Goal: Task Accomplishment & Management: Use online tool/utility

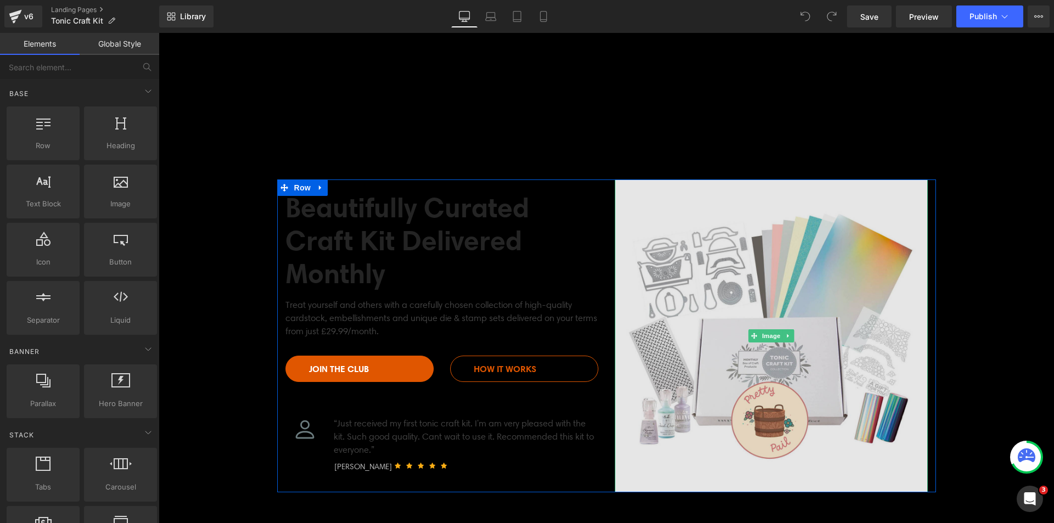
click at [705, 219] on img at bounding box center [771, 335] width 313 height 313
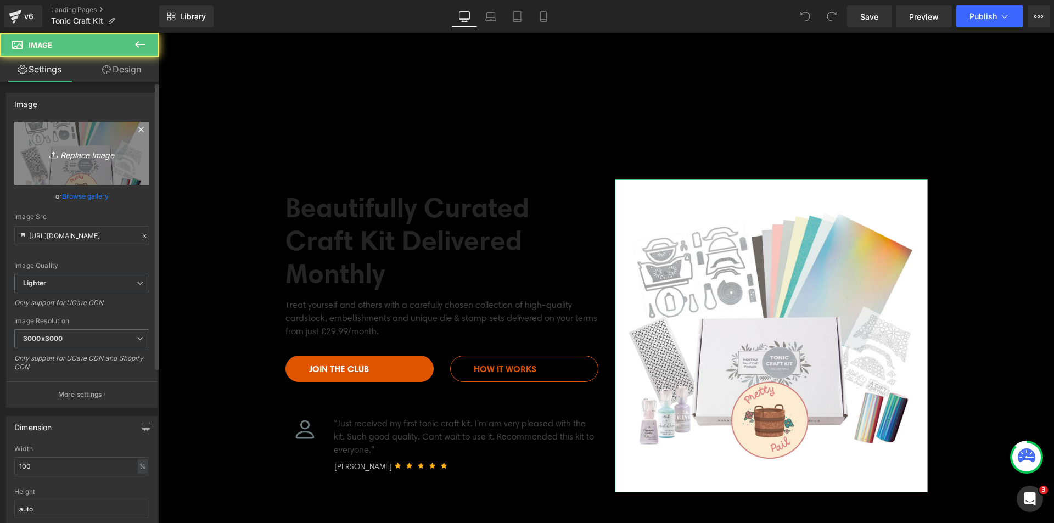
click at [94, 200] on link "Browse gallery" at bounding box center [85, 196] width 47 height 19
click at [95, 0] on div "You are previewing how the will restyle your page. You can not edit Elements in…" at bounding box center [527, 0] width 1054 height 0
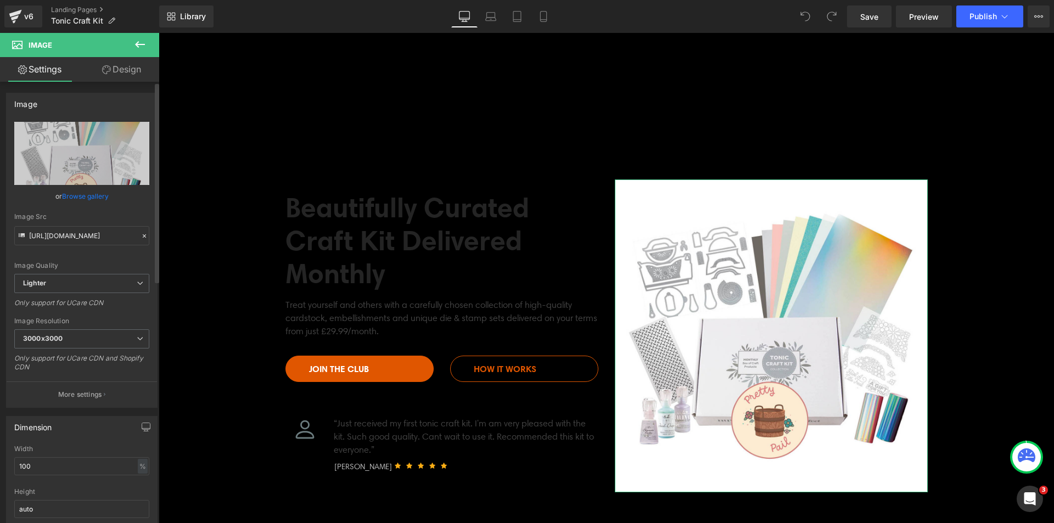
click at [90, 194] on link "Browse gallery" at bounding box center [85, 196] width 47 height 19
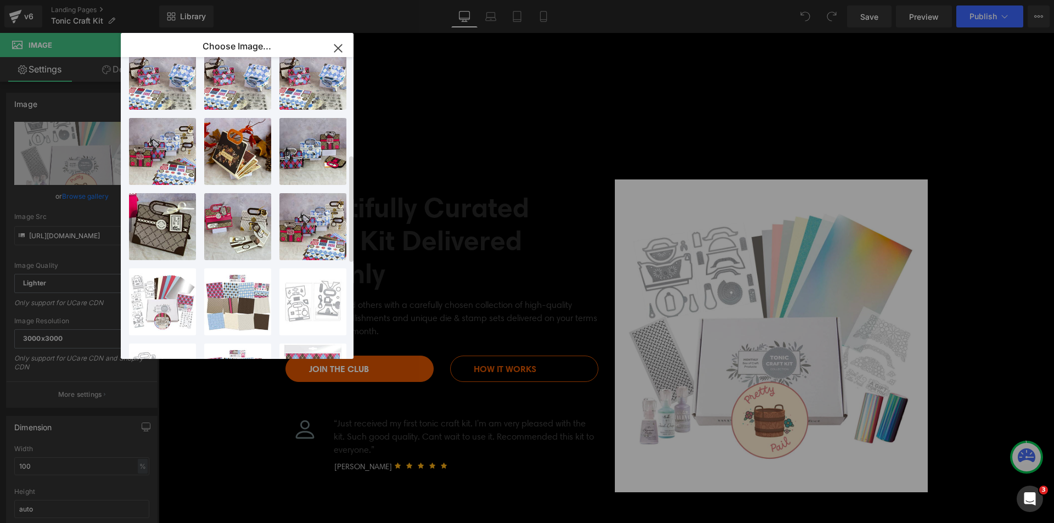
scroll to position [274, 0]
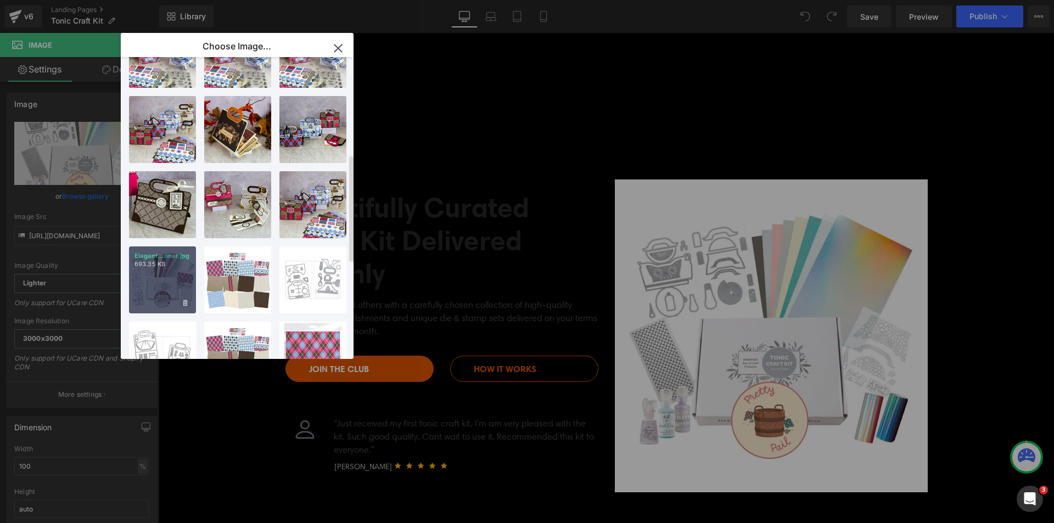
click at [155, 270] on div "Elegant...nner.jpg 693.35 KB" at bounding box center [162, 279] width 67 height 67
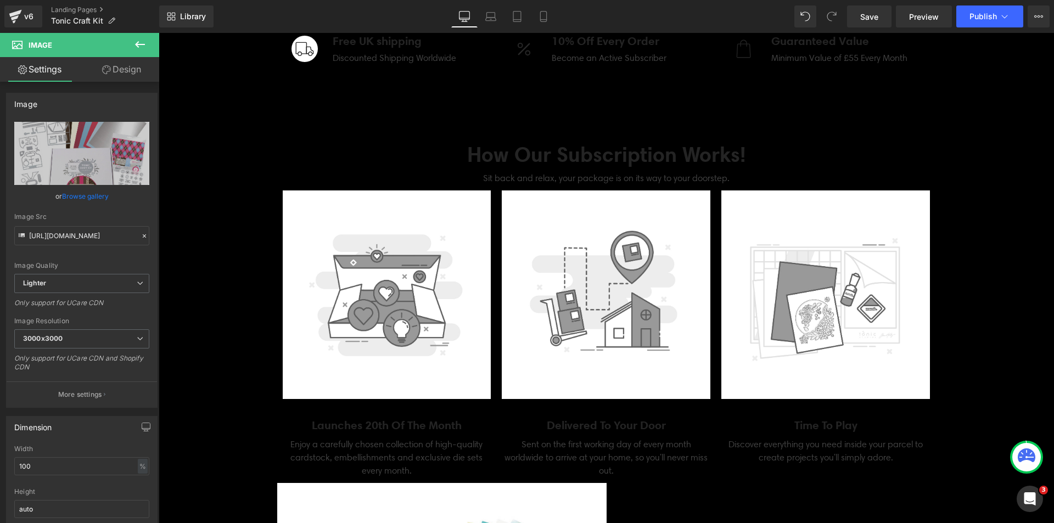
scroll to position [329, 0]
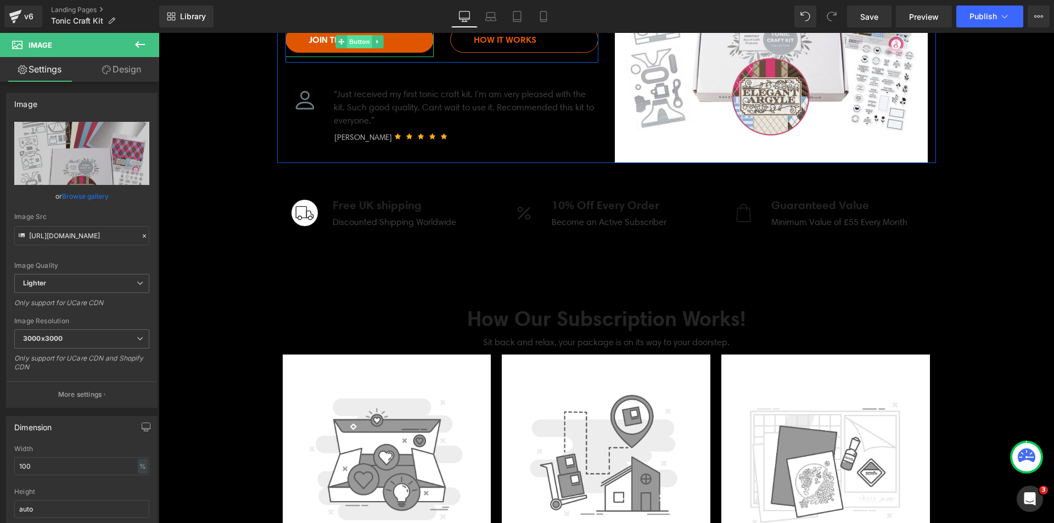
click at [353, 41] on span "Button" at bounding box center [359, 41] width 25 height 13
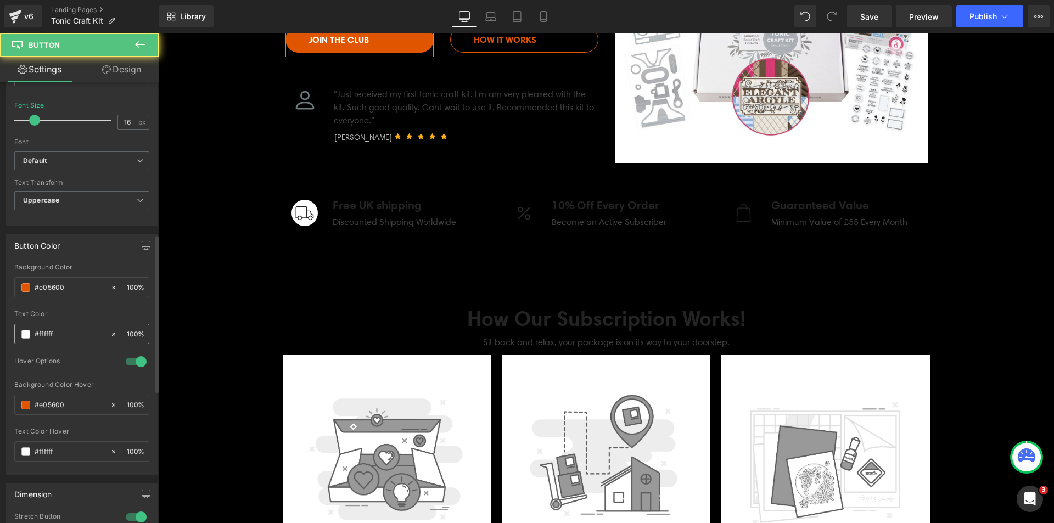
scroll to position [713, 0]
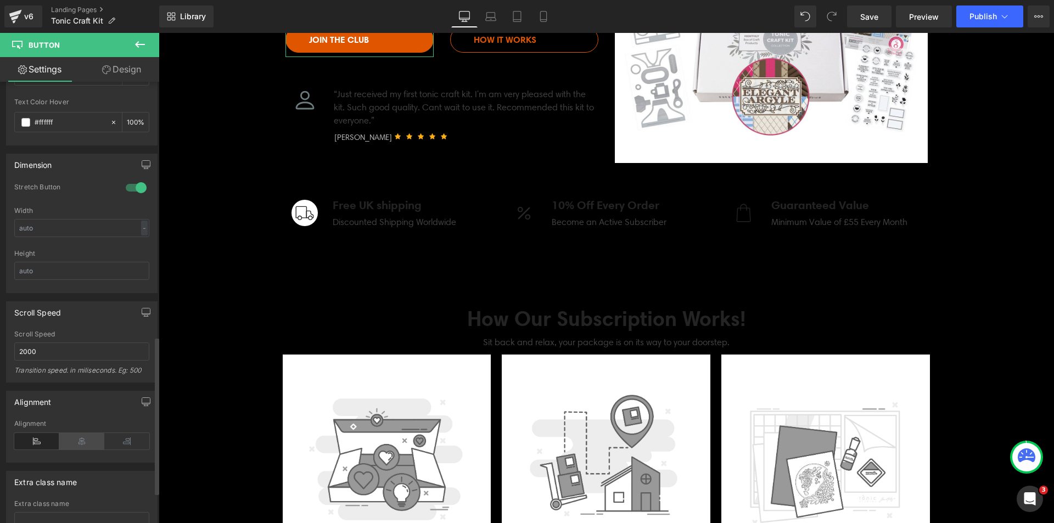
click at [76, 439] on icon at bounding box center [81, 441] width 45 height 16
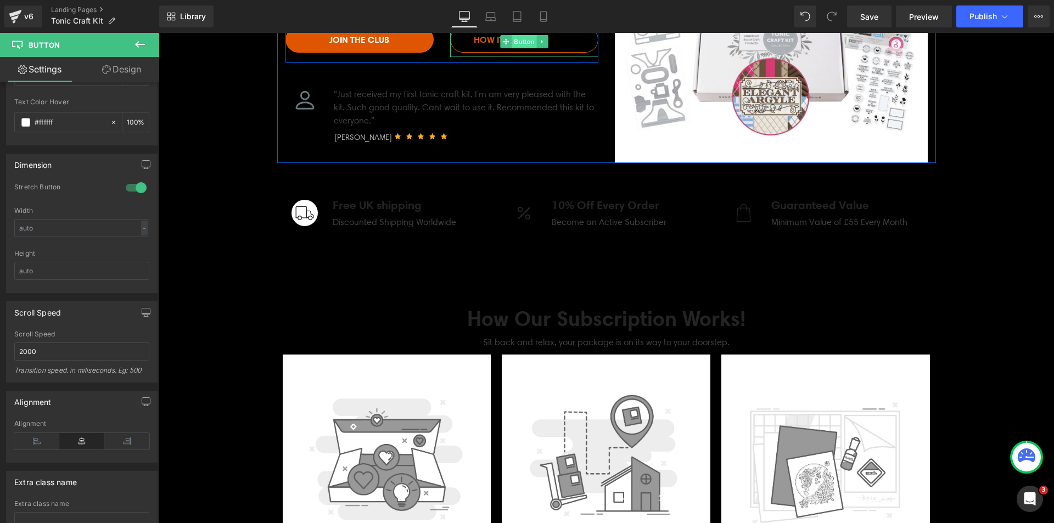
click at [513, 40] on span "Button" at bounding box center [523, 41] width 25 height 13
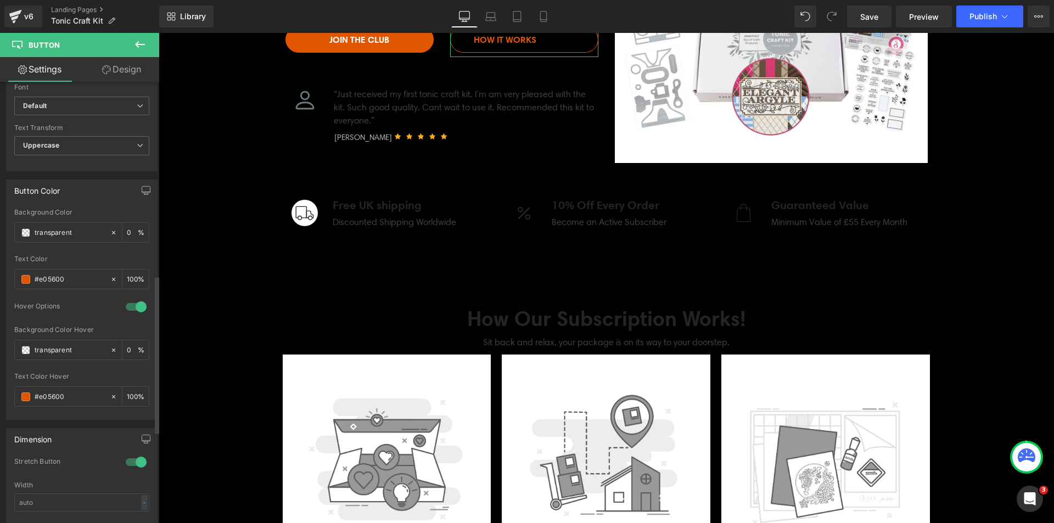
scroll to position [768, 0]
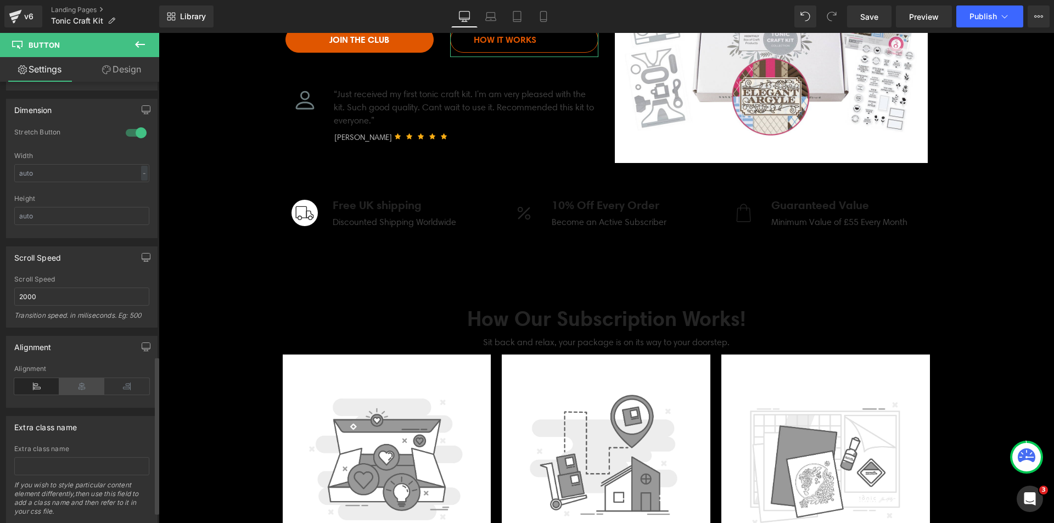
click at [82, 382] on icon at bounding box center [81, 386] width 45 height 16
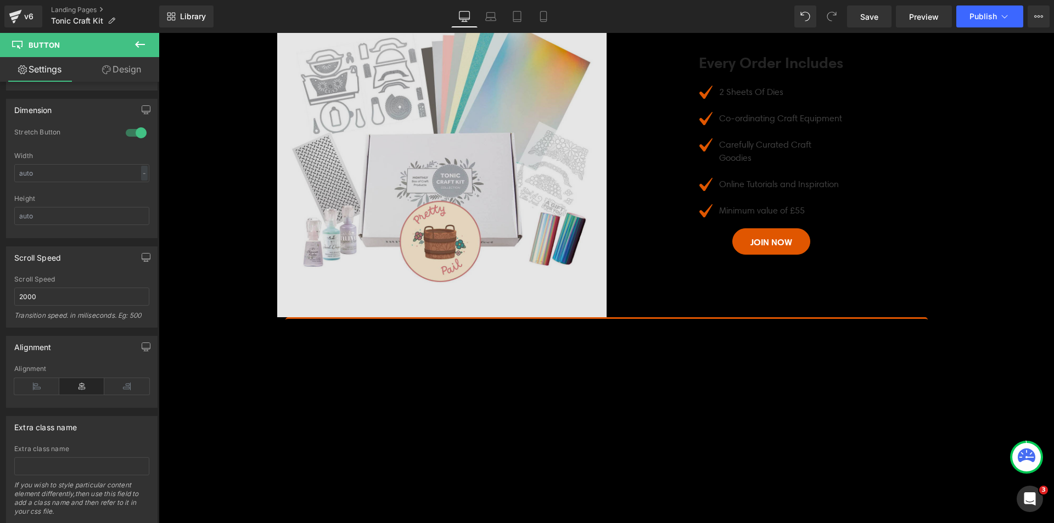
scroll to position [878, 0]
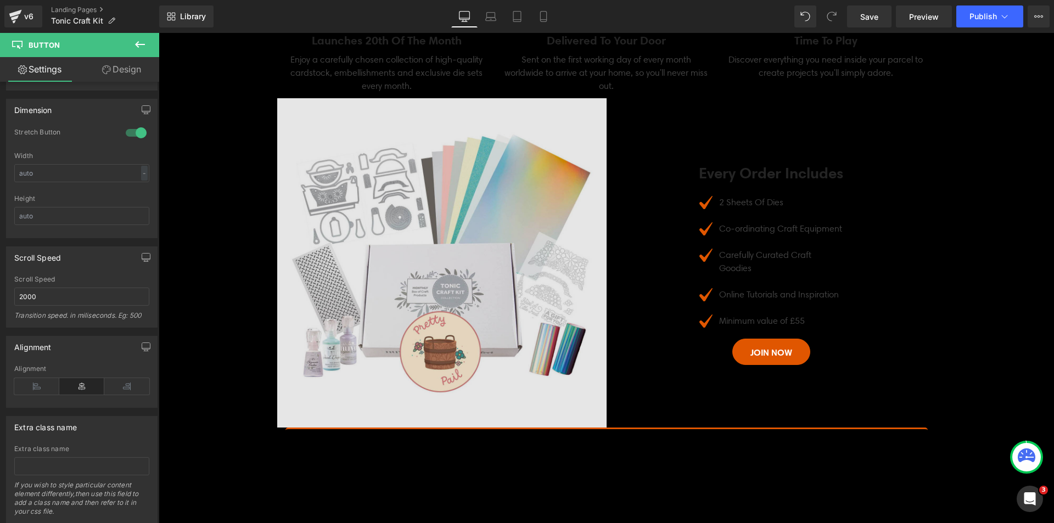
click at [370, 284] on img at bounding box center [441, 262] width 329 height 329
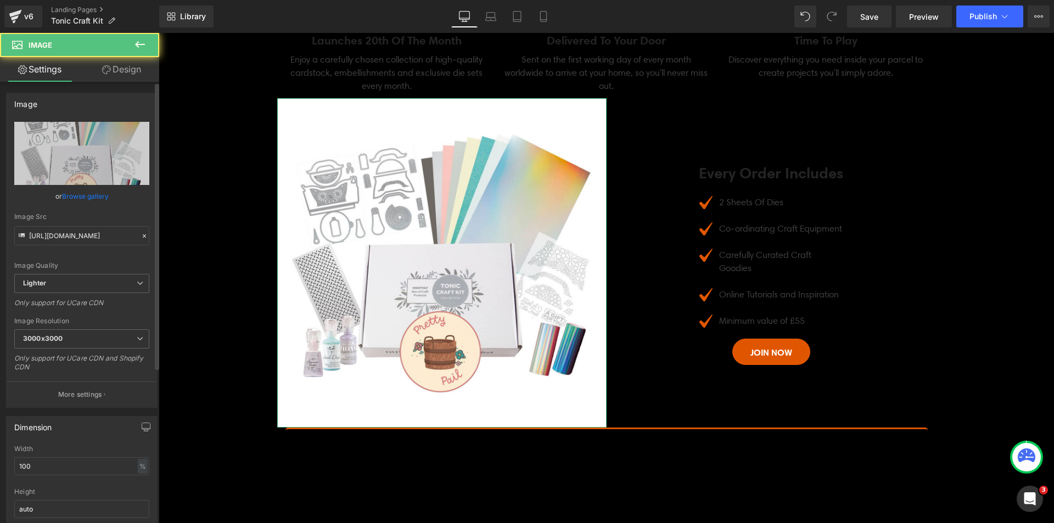
click at [81, 198] on link "Browse gallery" at bounding box center [85, 196] width 47 height 19
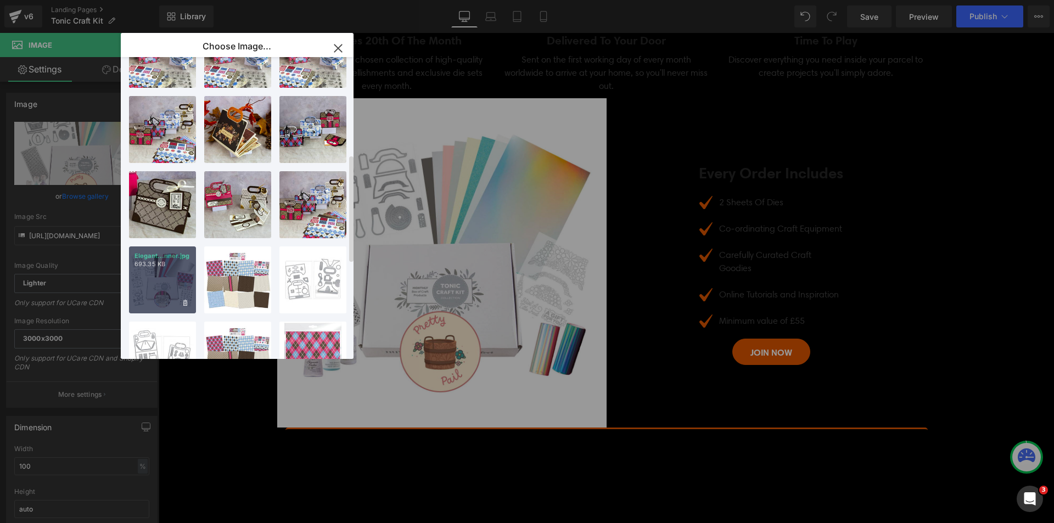
click at [180, 265] on p "693.35 KB" at bounding box center [162, 264] width 56 height 8
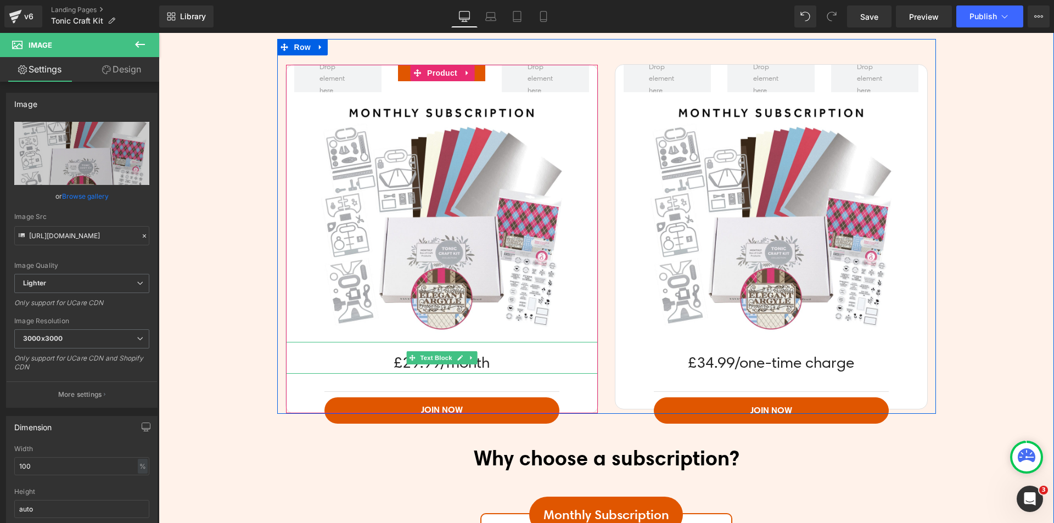
scroll to position [1921, 0]
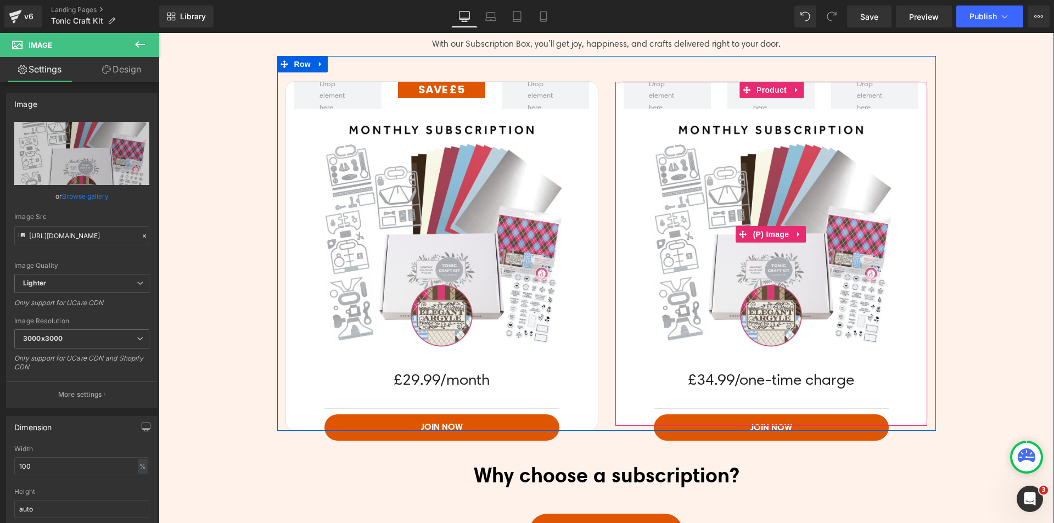
click at [701, 207] on img at bounding box center [770, 233] width 249 height 249
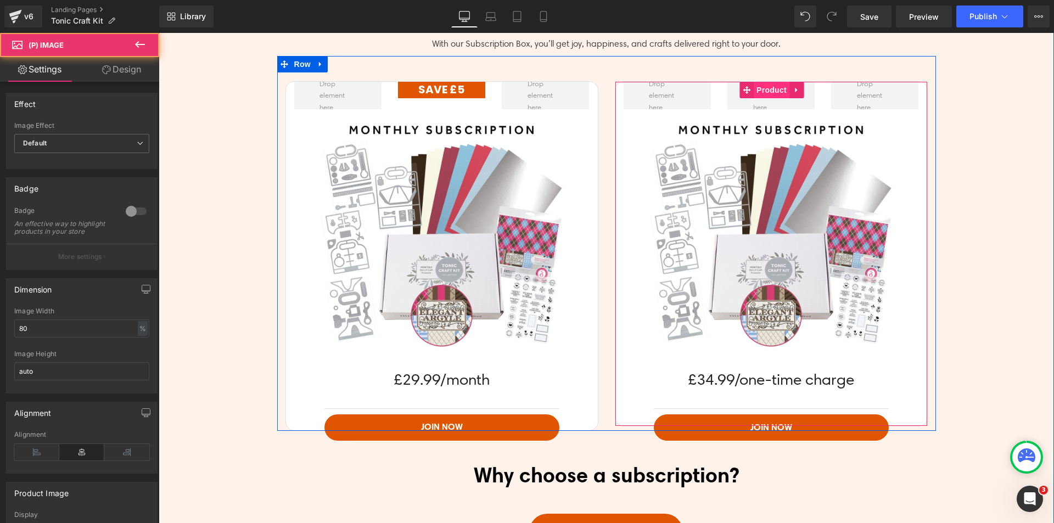
click at [760, 84] on span "Product" at bounding box center [771, 90] width 36 height 16
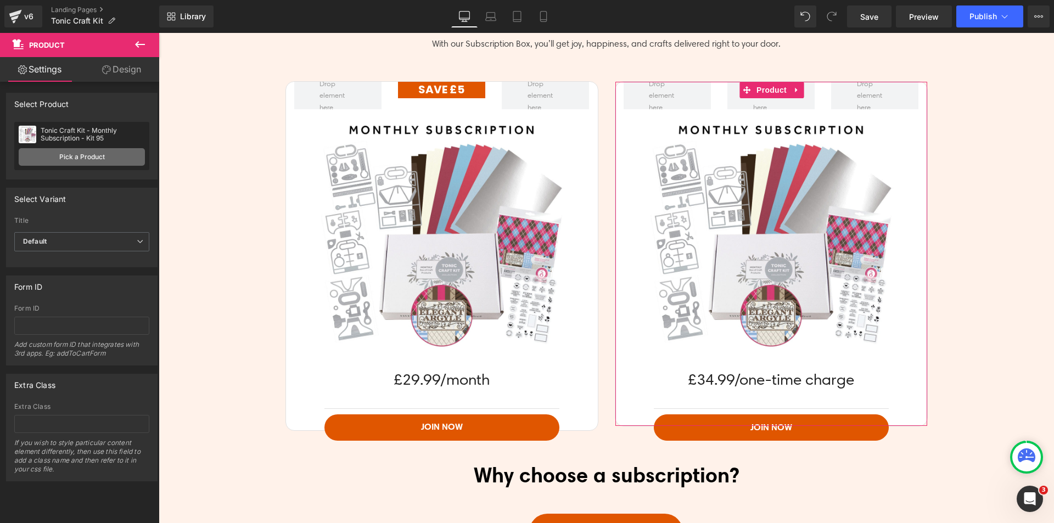
click at [90, 160] on link "Pick a Product" at bounding box center [82, 157] width 126 height 18
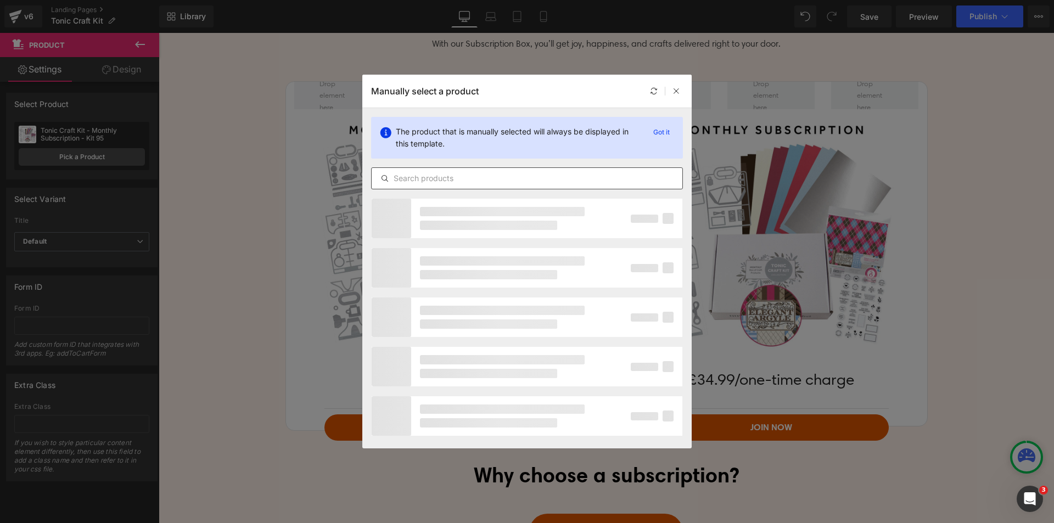
click at [472, 175] on input "text" at bounding box center [527, 178] width 311 height 13
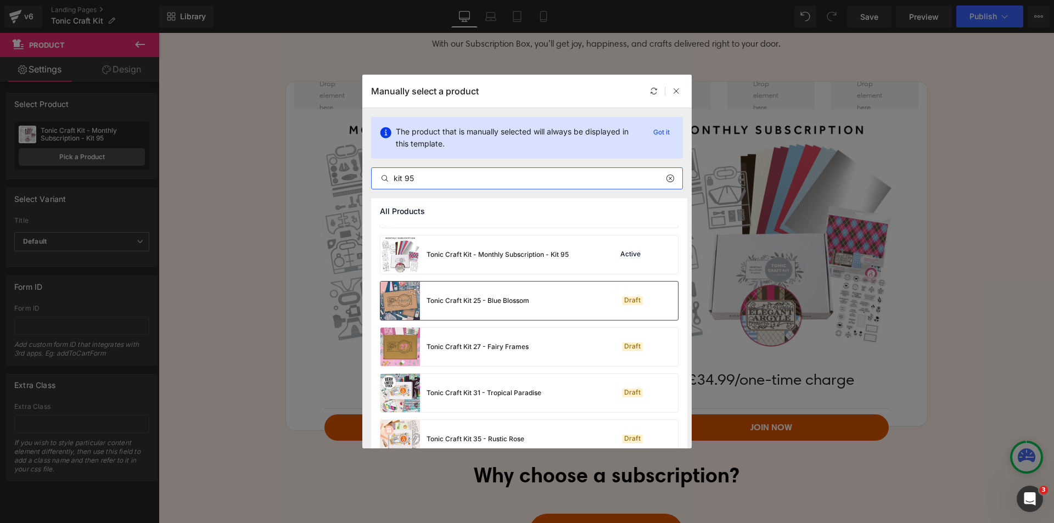
scroll to position [110, 0]
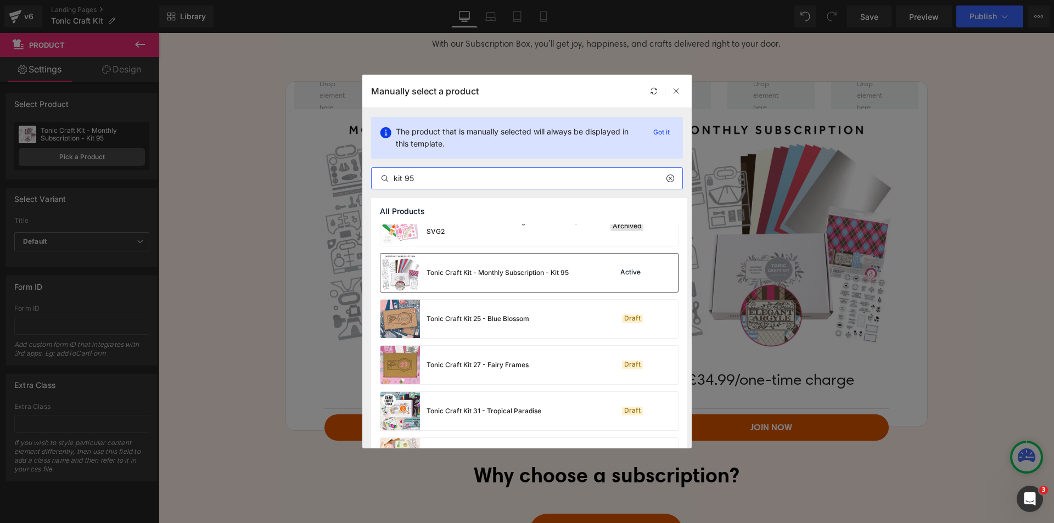
type input "kit 95"
click at [492, 269] on div "Tonic Craft Kit - Monthly Subscription - Kit 95" at bounding box center [497, 273] width 142 height 10
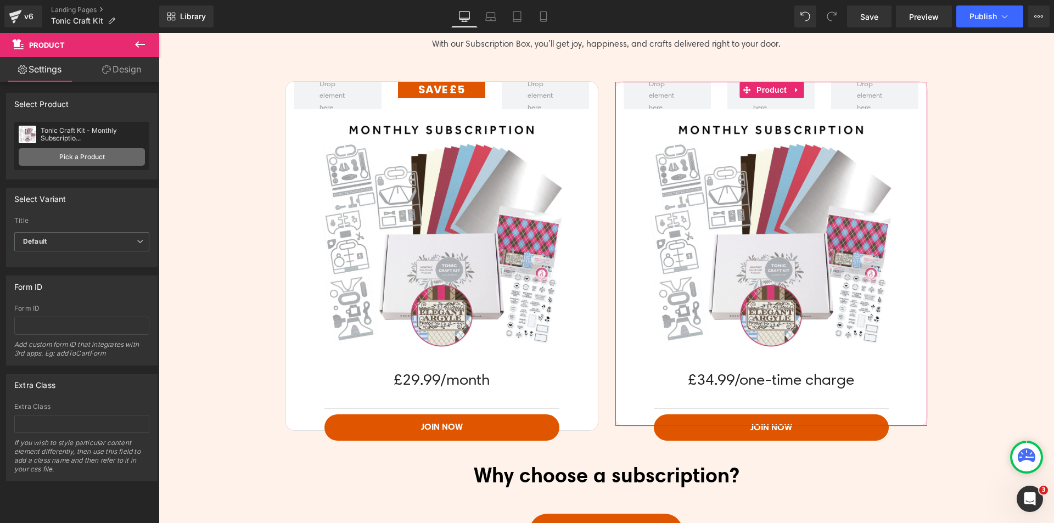
click at [109, 153] on link "Pick a Product" at bounding box center [82, 157] width 126 height 18
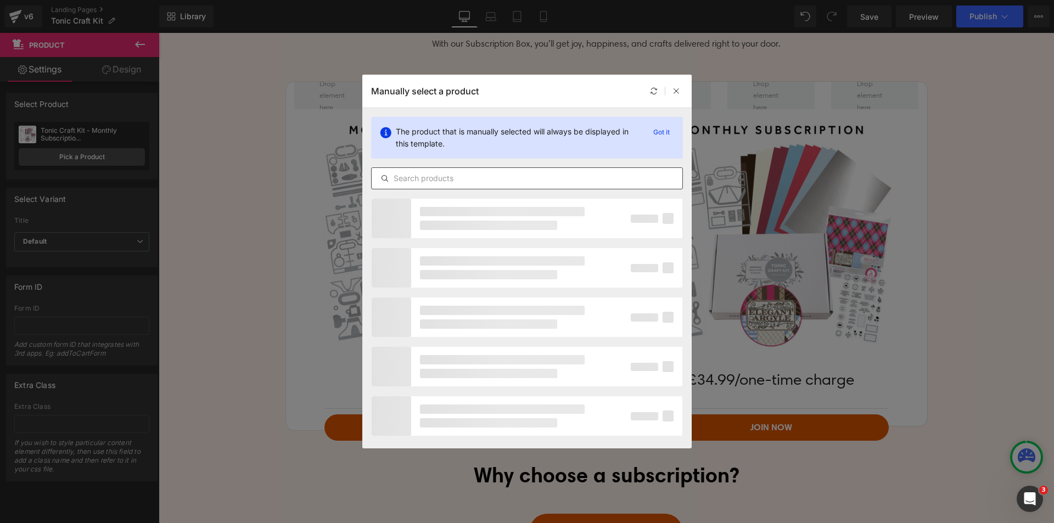
click at [513, 178] on input "text" at bounding box center [527, 178] width 311 height 13
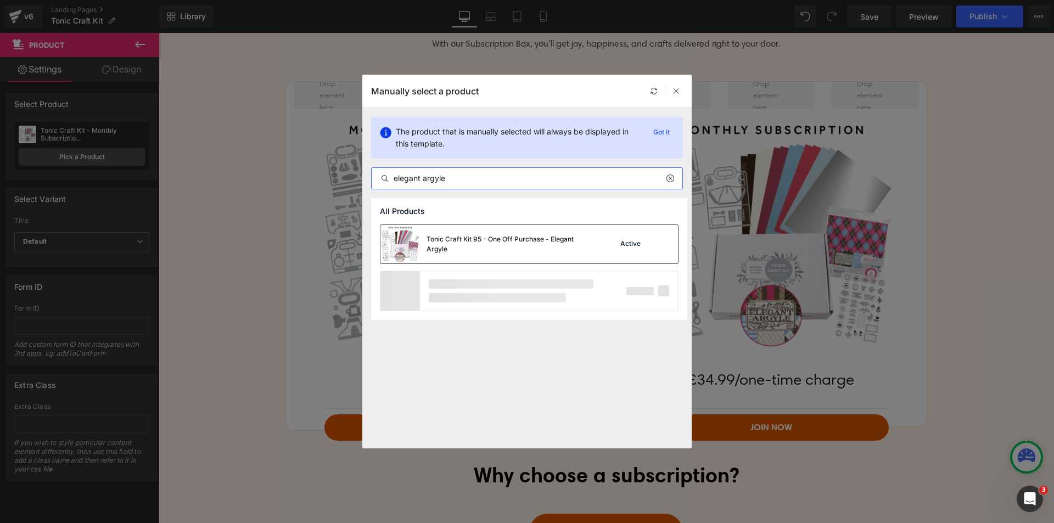
type input "elegant argyle"
click at [495, 239] on div "Tonic Craft Kit 95 - One Off Purchase - Elegant Argyle" at bounding box center [508, 244] width 165 height 20
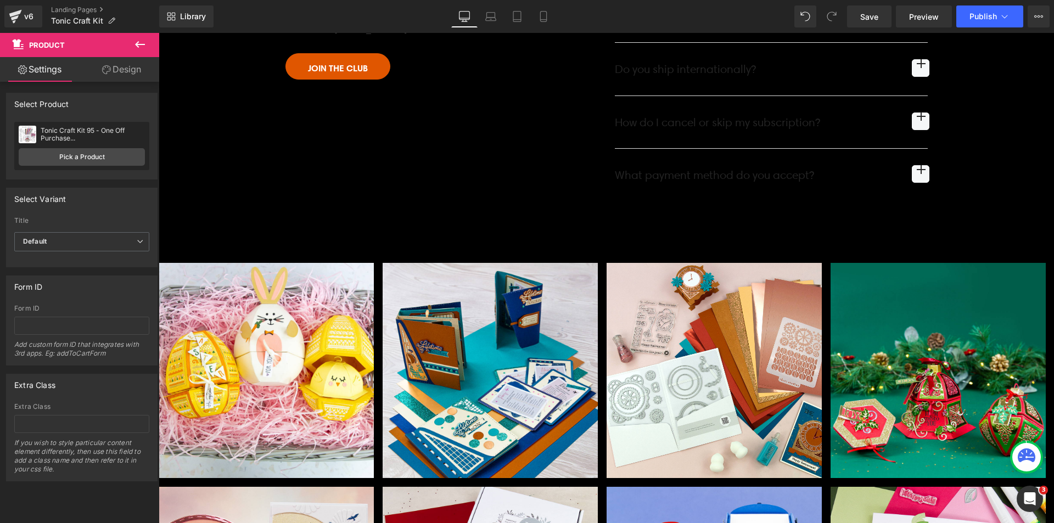
scroll to position [3567, 0]
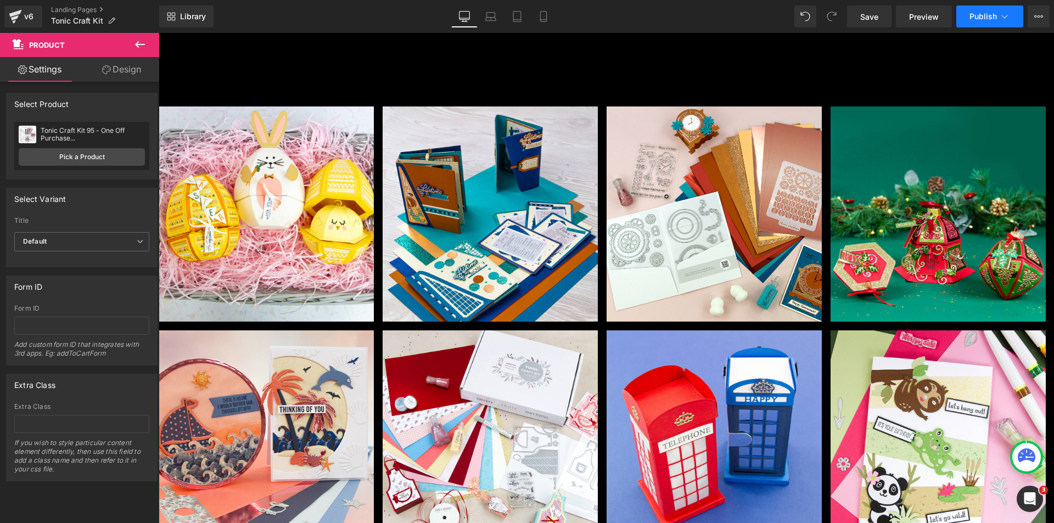
click at [985, 12] on span "Publish" at bounding box center [982, 16] width 27 height 9
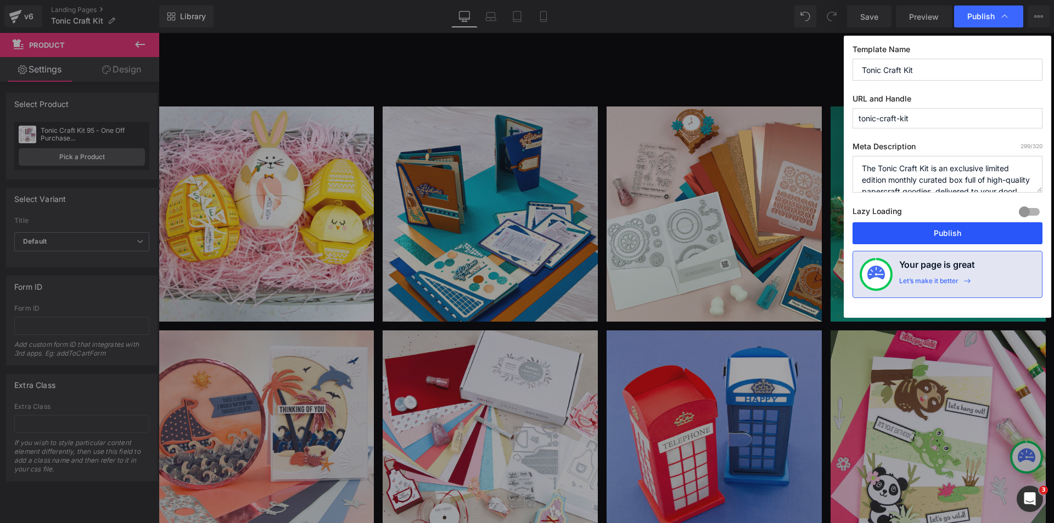
drag, startPoint x: 930, startPoint y: 231, endPoint x: 758, endPoint y: 183, distance: 179.0
click at [930, 231] on button "Publish" at bounding box center [947, 233] width 190 height 22
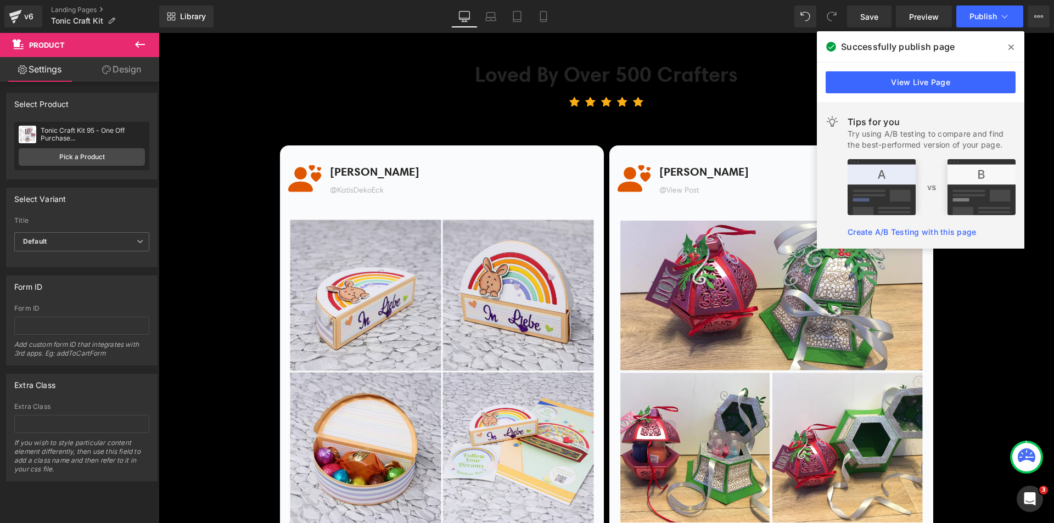
scroll to position [2634, 0]
